Goal: Task Accomplishment & Management: Manage account settings

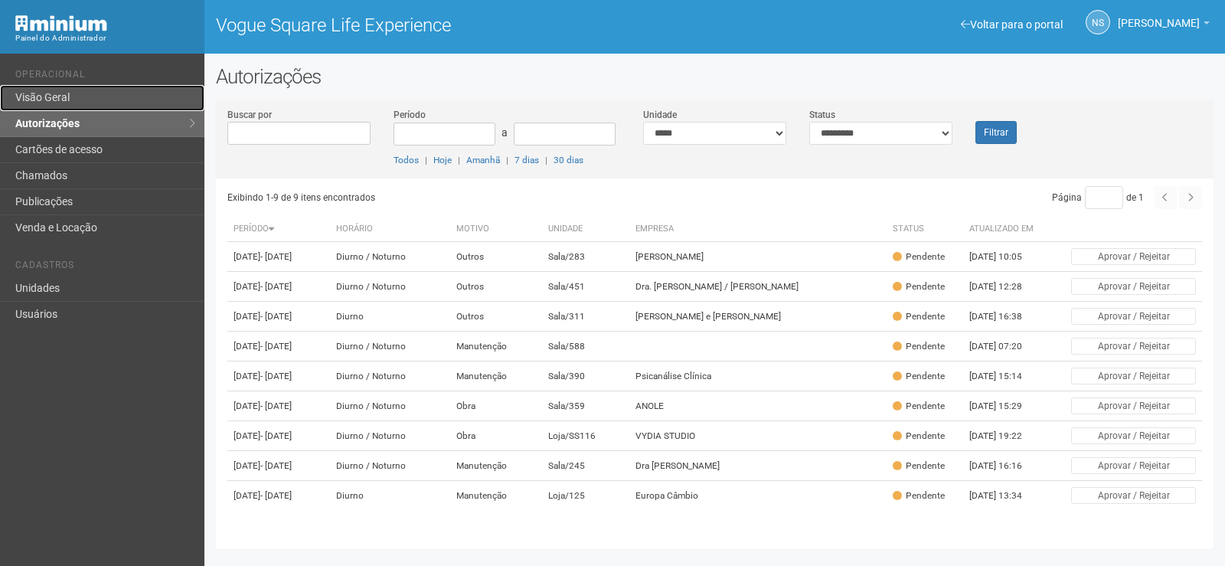
click at [96, 96] on link "Visão Geral" at bounding box center [102, 98] width 204 height 26
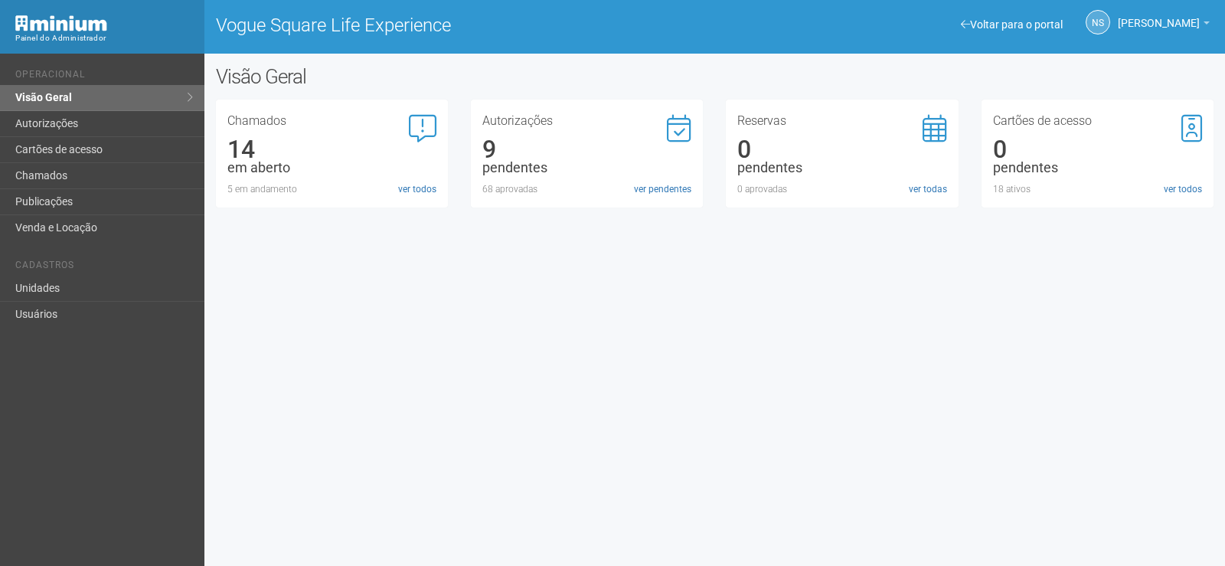
click at [662, 181] on div "Autorizações 9 pendentes 68 aprovadas ver pendentes" at bounding box center [586, 155] width 209 height 81
click at [665, 183] on link "ver pendentes" at bounding box center [662, 189] width 57 height 14
